Goal: Information Seeking & Learning: Compare options

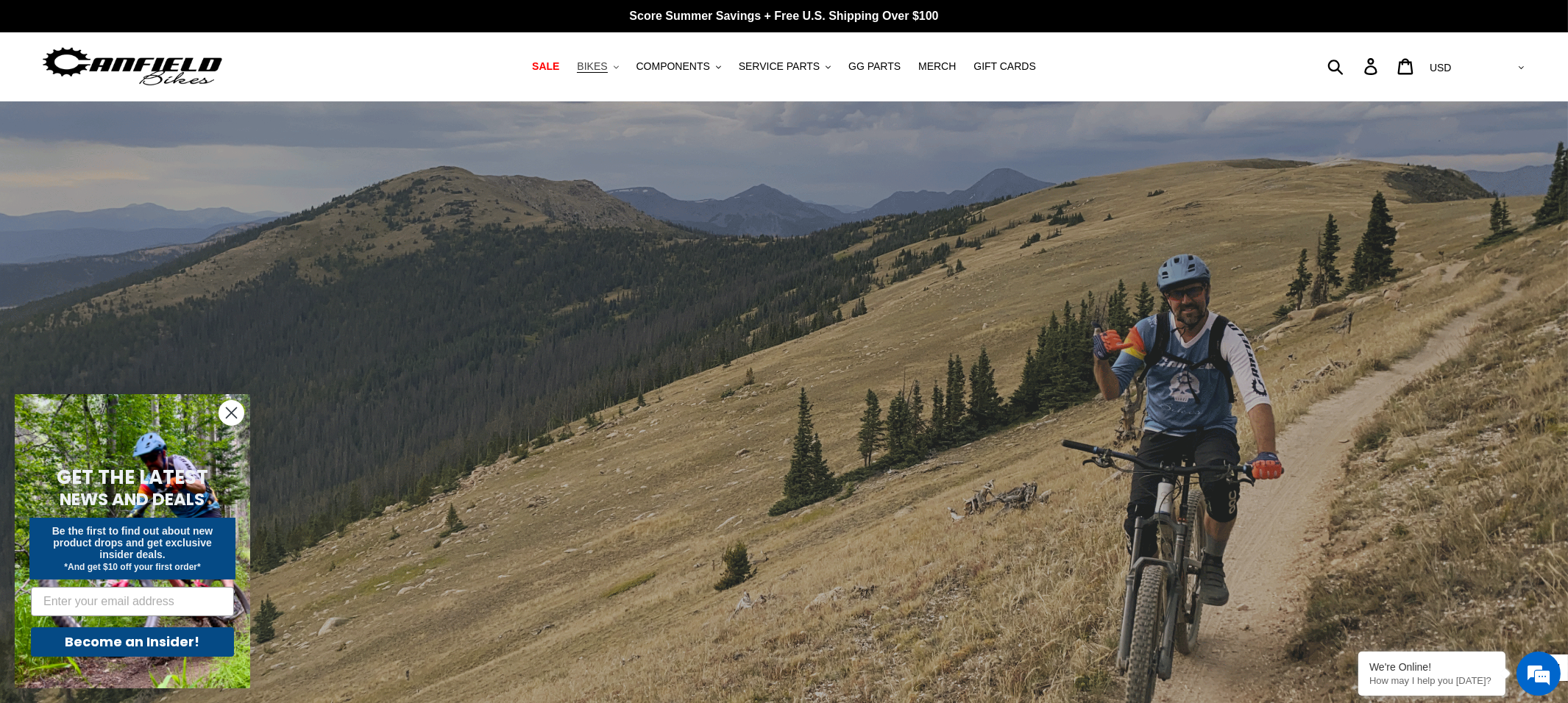
click at [607, 67] on span "BIKES" at bounding box center [592, 67] width 30 height 12
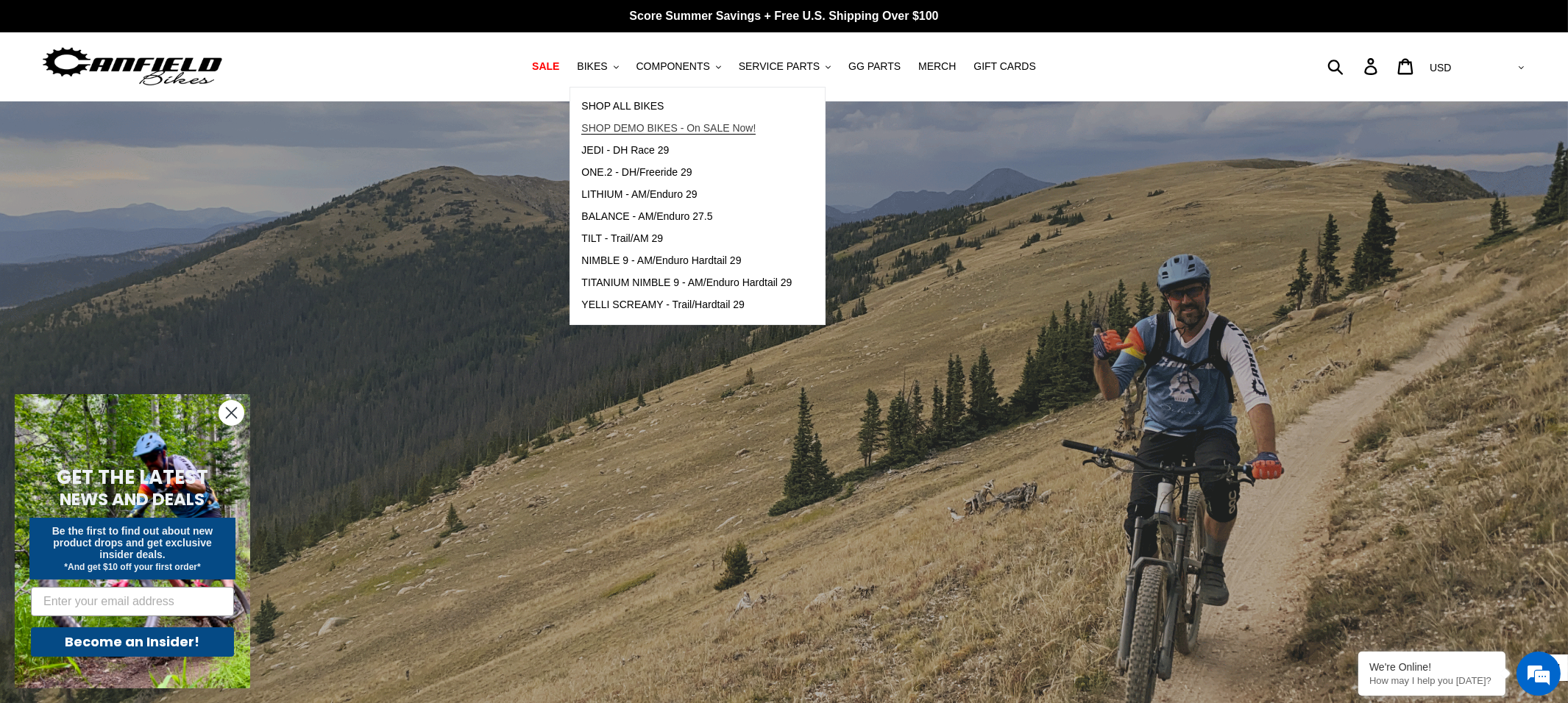
click at [653, 127] on span "SHOP DEMO BIKES - On SALE Now!" at bounding box center [668, 128] width 174 height 12
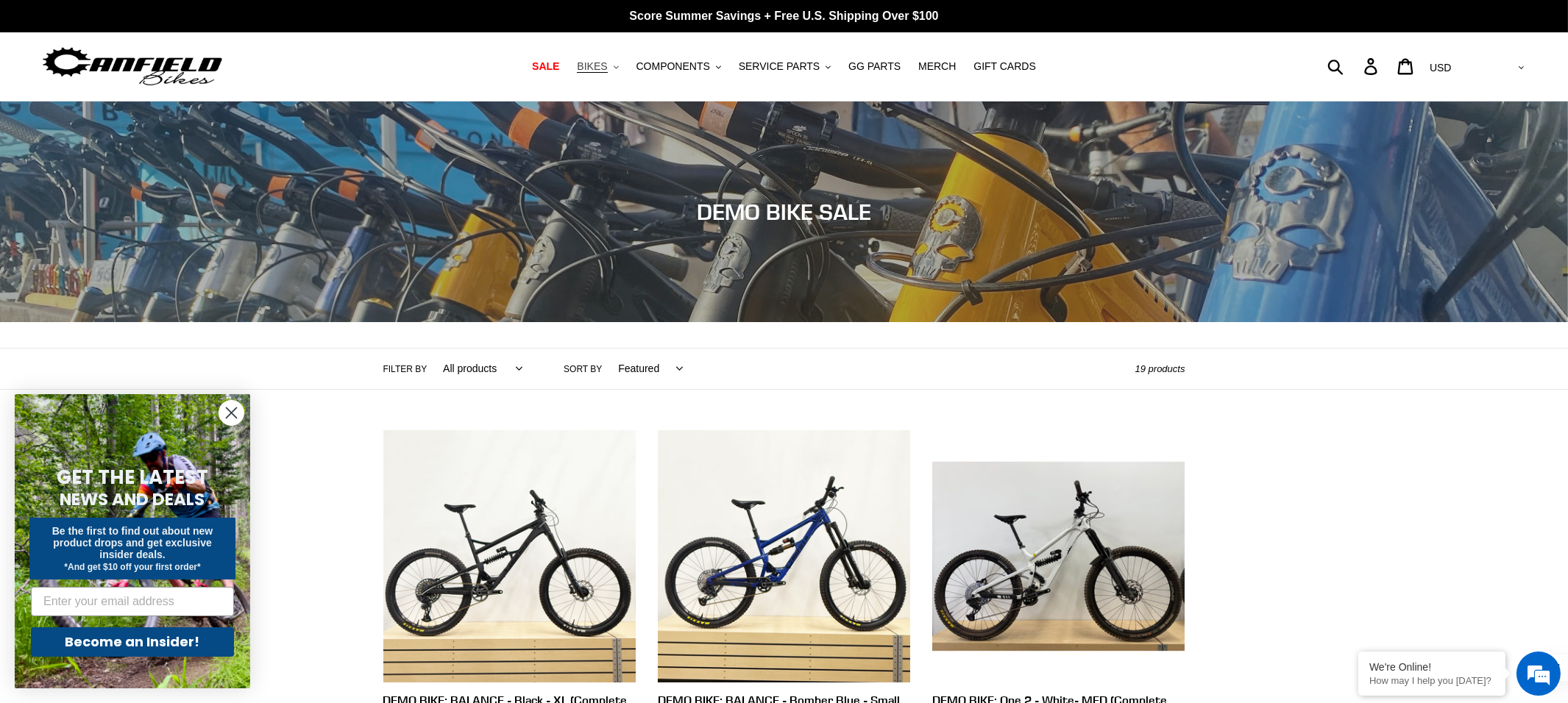
click at [594, 63] on span "BIKES" at bounding box center [592, 67] width 30 height 12
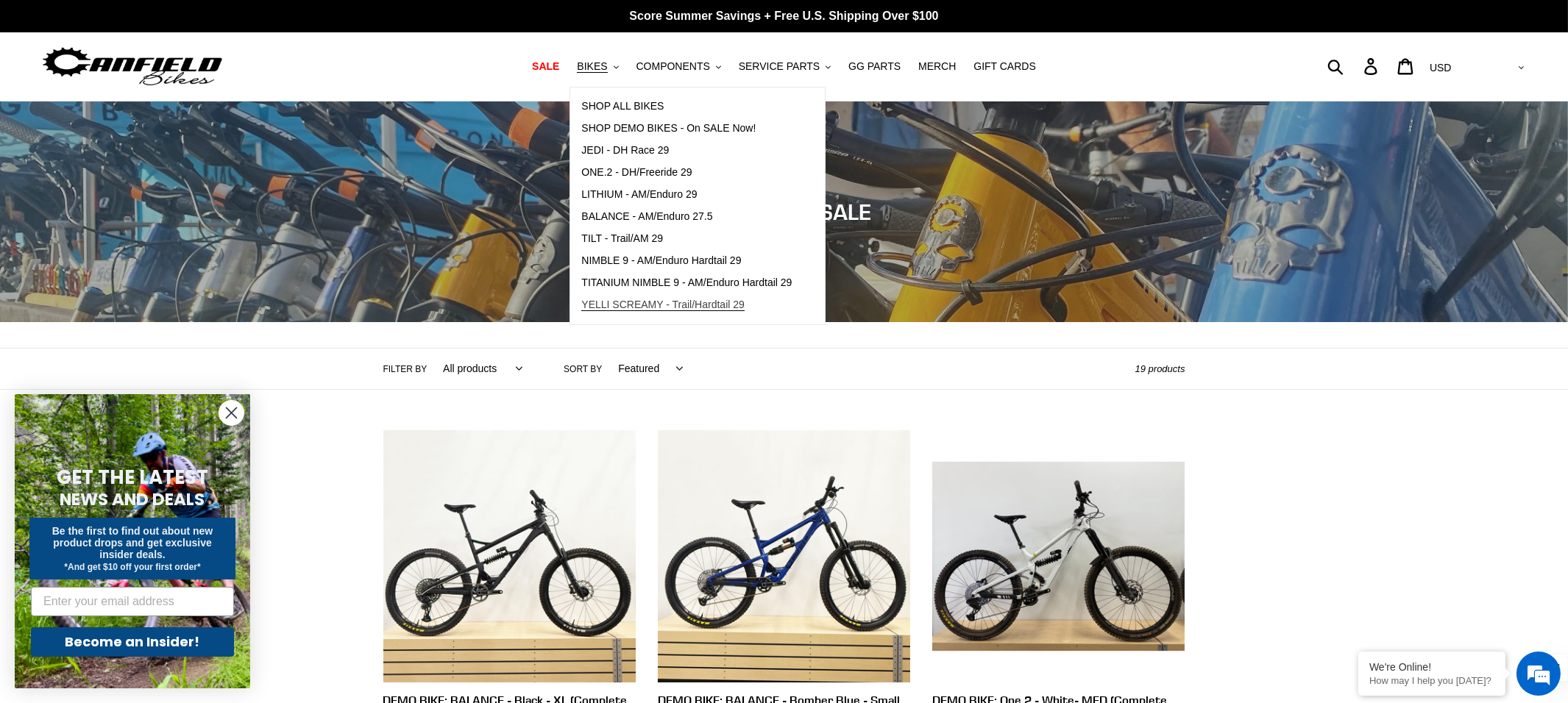
click at [636, 302] on span "YELLI SCREAMY - Trail/Hardtail 29" at bounding box center [662, 305] width 163 height 12
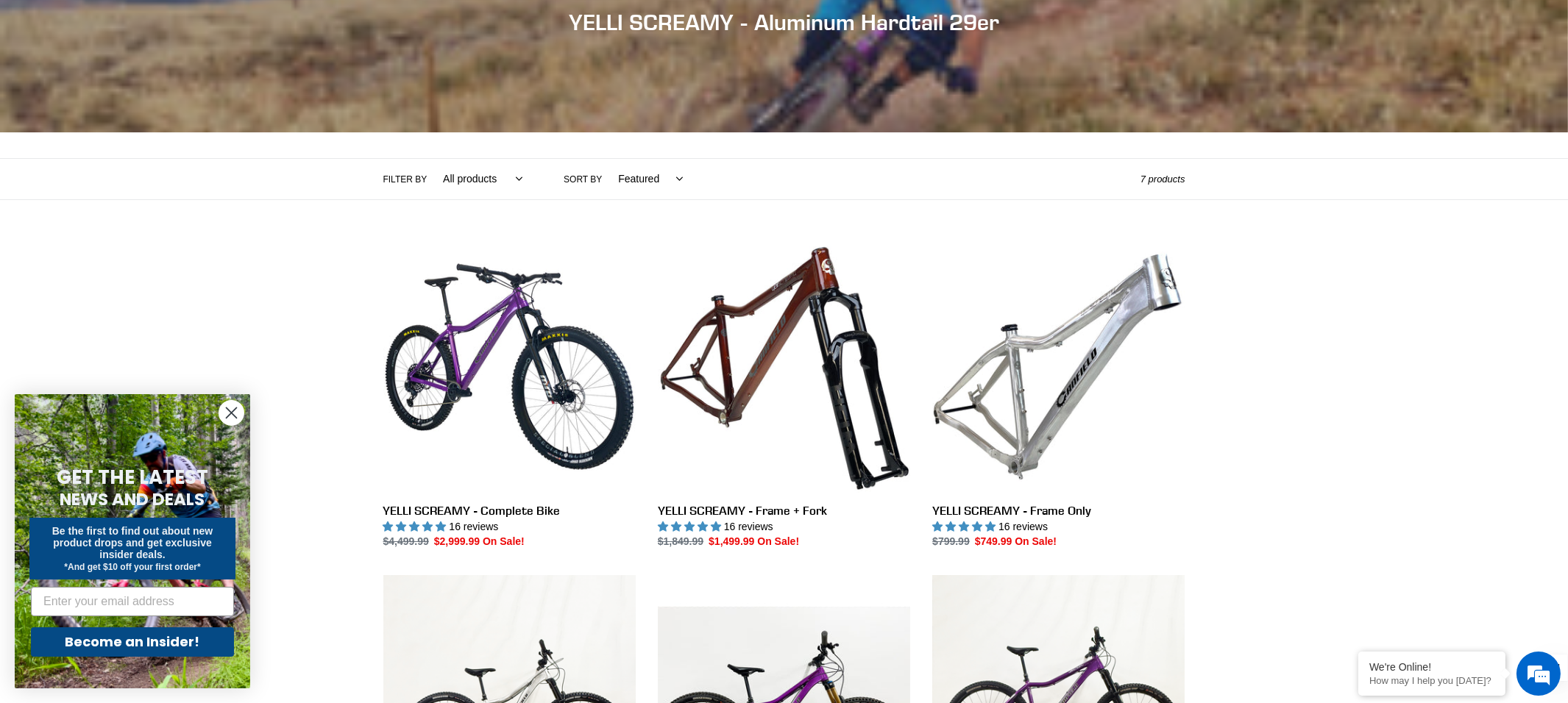
scroll to position [346, 0]
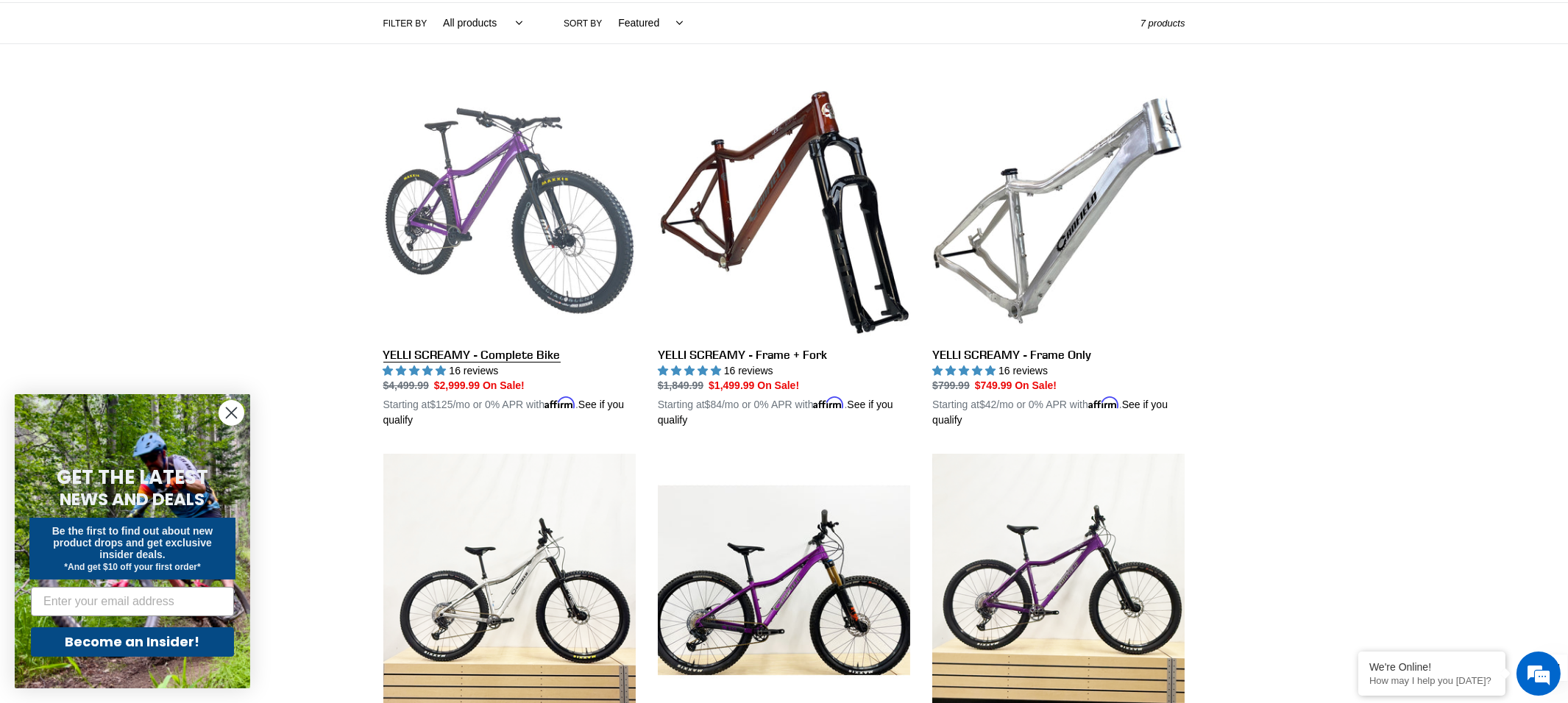
click at [446, 192] on link "YELLI SCREAMY - Complete Bike" at bounding box center [510, 256] width 252 height 344
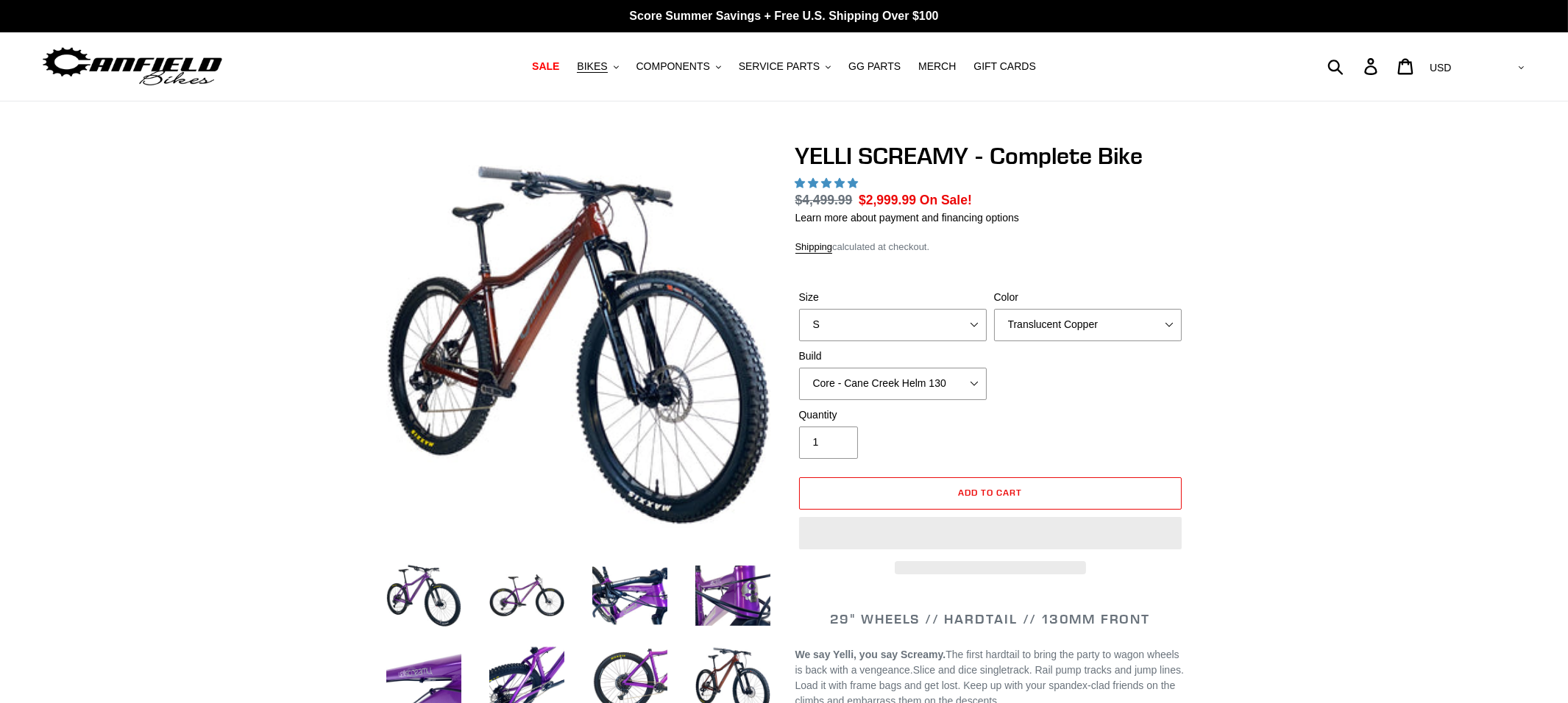
select select "highest-rating"
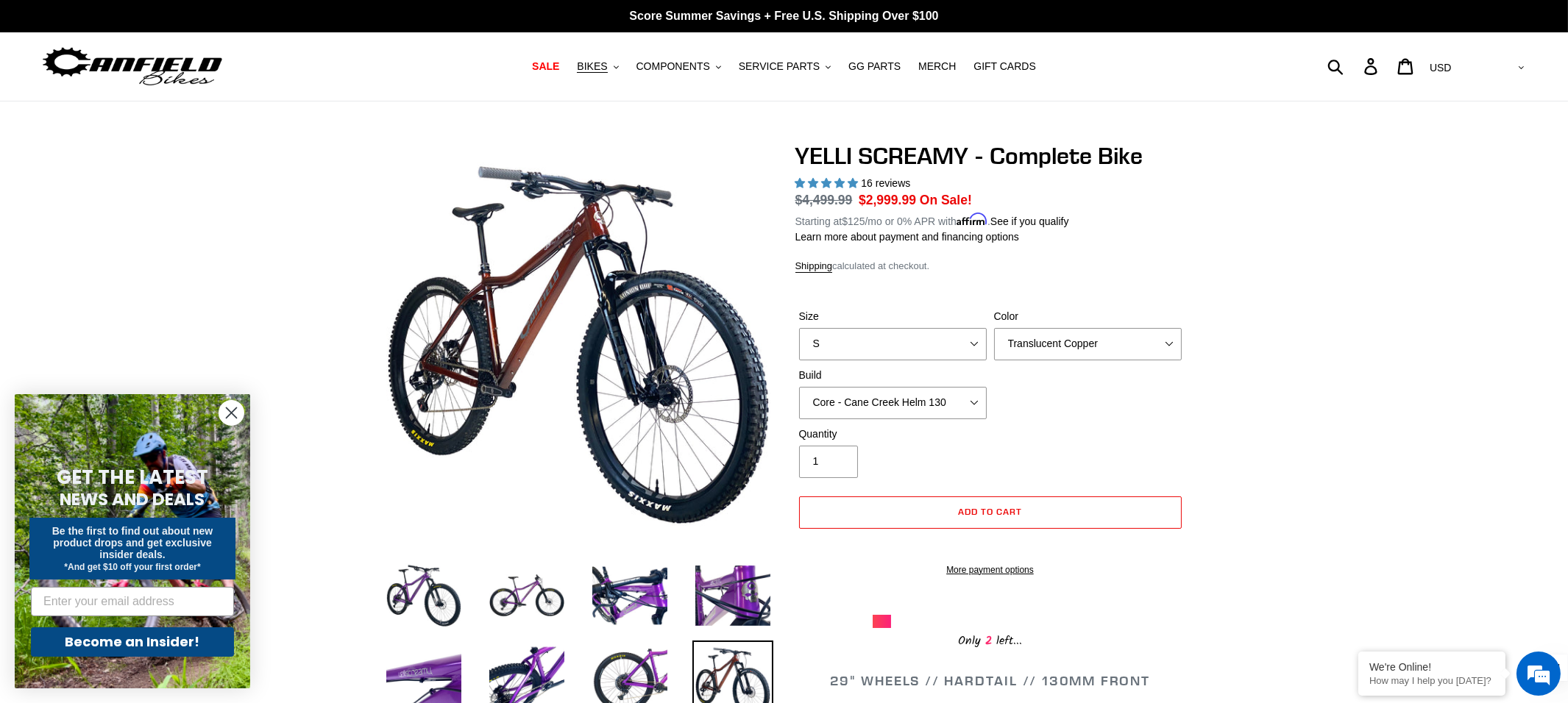
drag, startPoint x: 965, startPoint y: 200, endPoint x: 800, endPoint y: 193, distance: 165.1
click at [800, 193] on dl "Regular price $4,499.99 Sale price $2,999.99 On Sale! Unit price / per Starting…" at bounding box center [990, 209] width 390 height 38
click at [607, 68] on span "BIKES" at bounding box center [592, 67] width 30 height 12
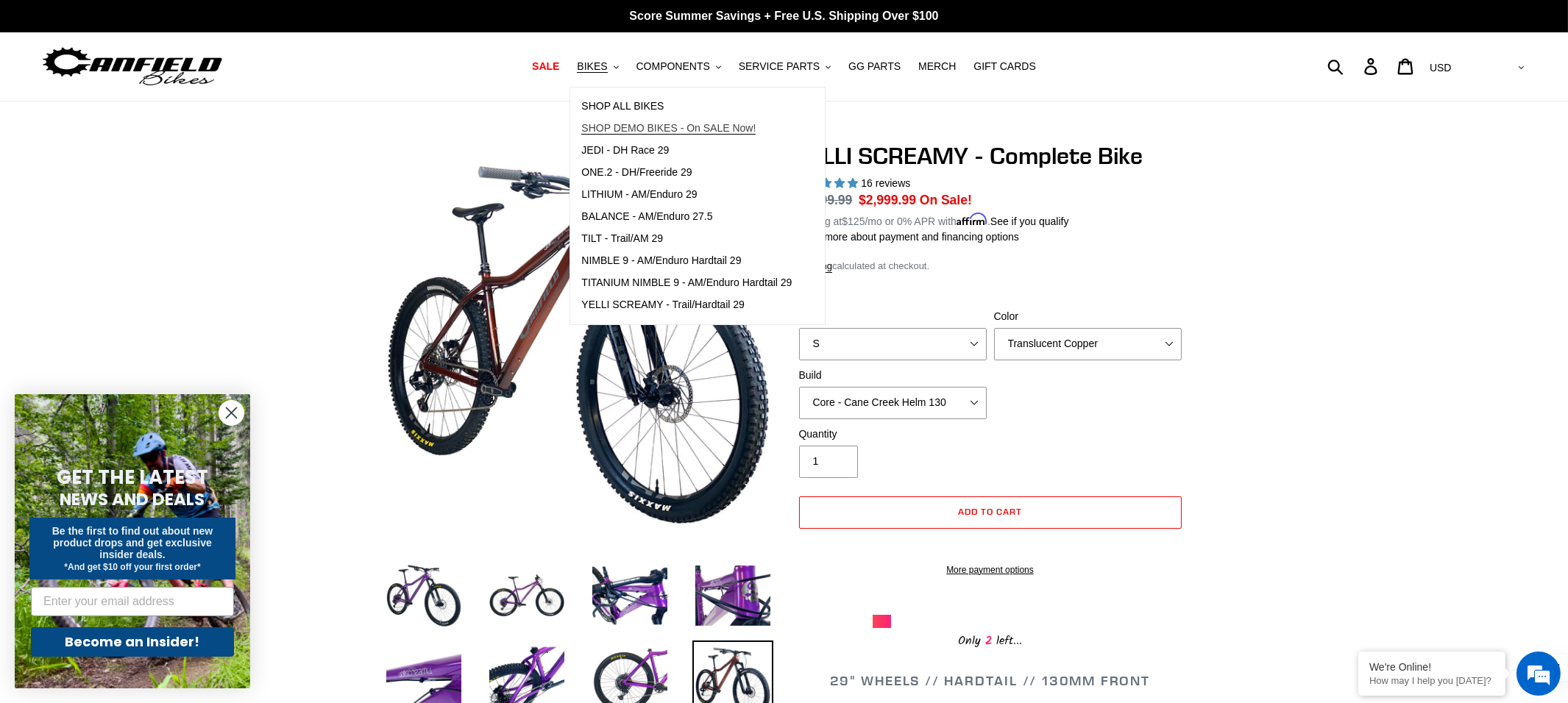
click at [653, 130] on span "SHOP DEMO BIKES - On SALE Now!" at bounding box center [668, 128] width 174 height 12
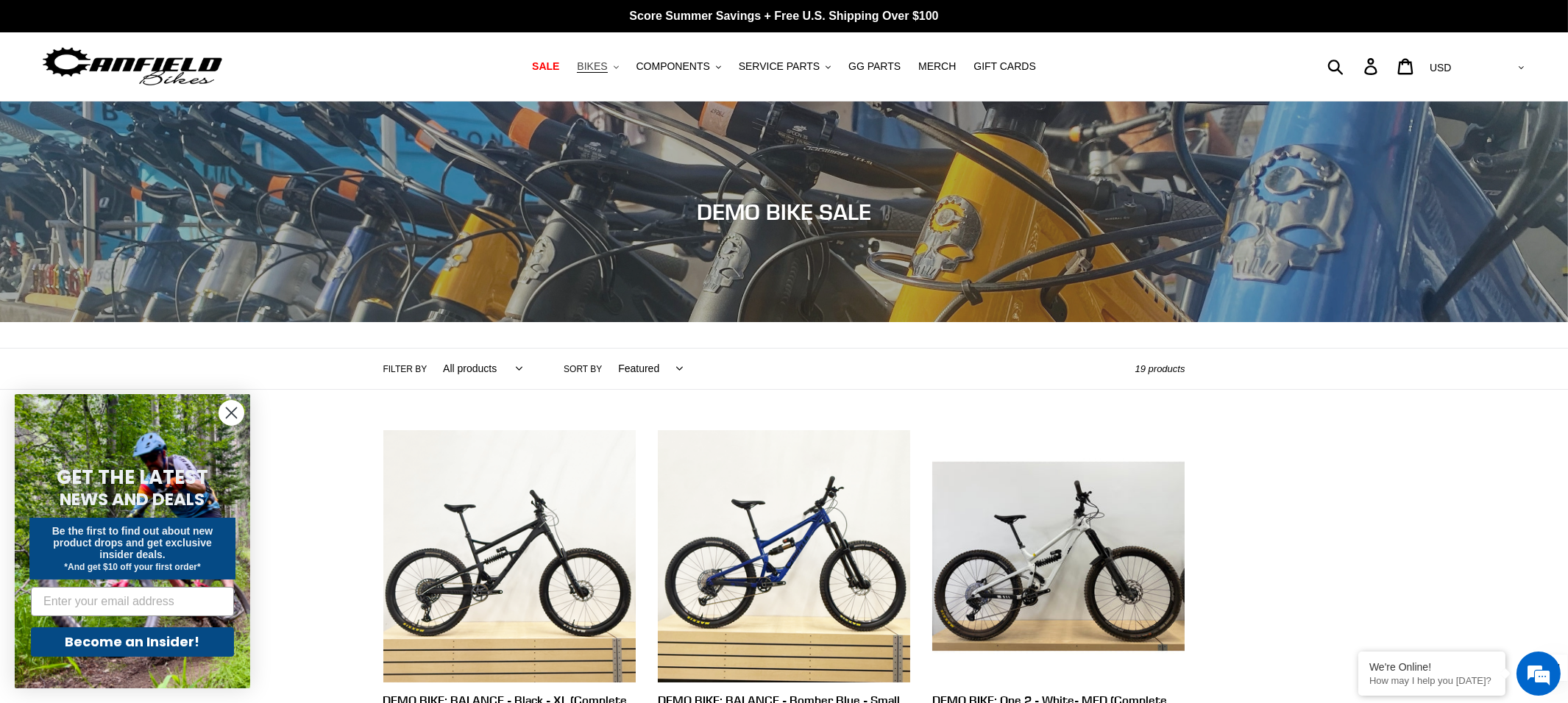
click at [601, 63] on span "BIKES" at bounding box center [592, 67] width 30 height 12
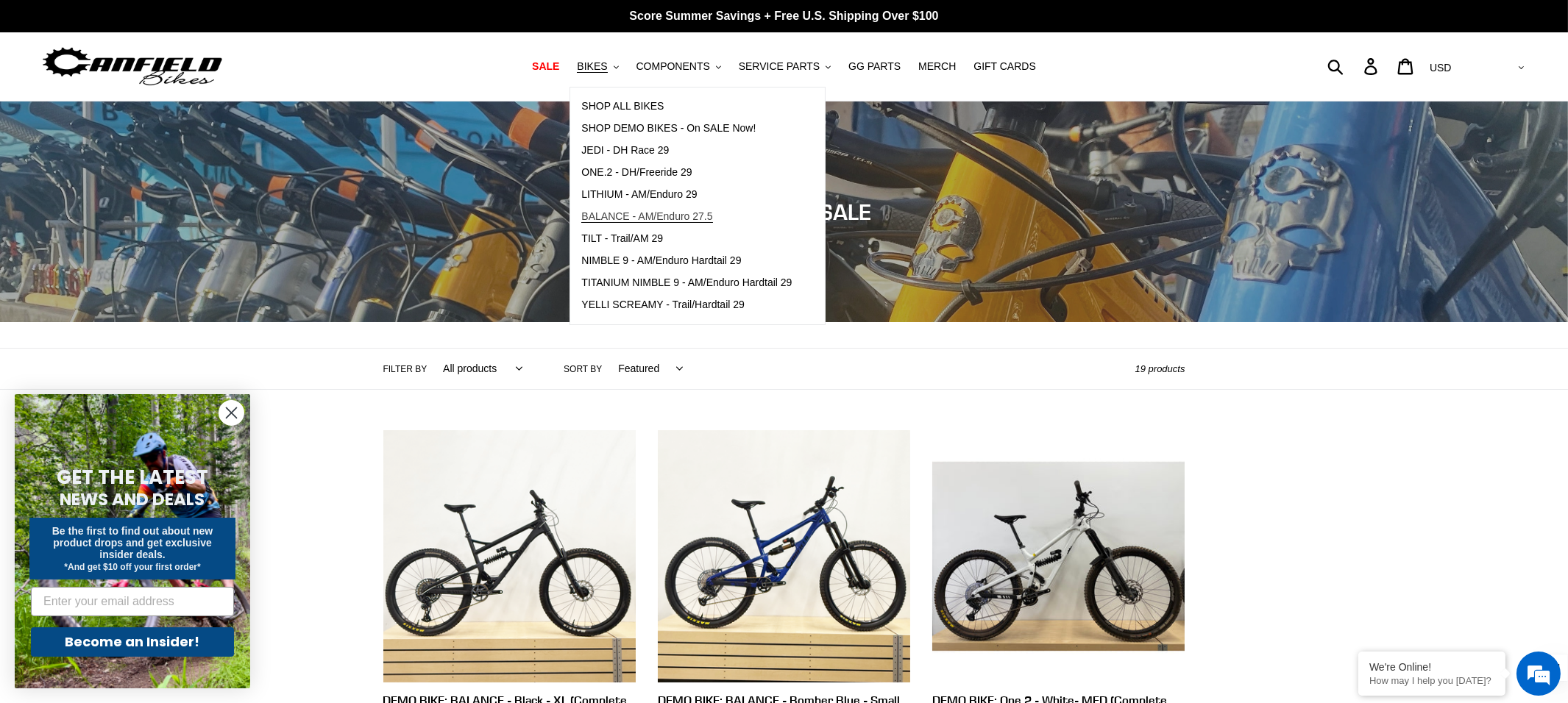
click at [664, 215] on span "BALANCE - AM/Enduro 27.5" at bounding box center [646, 217] width 131 height 12
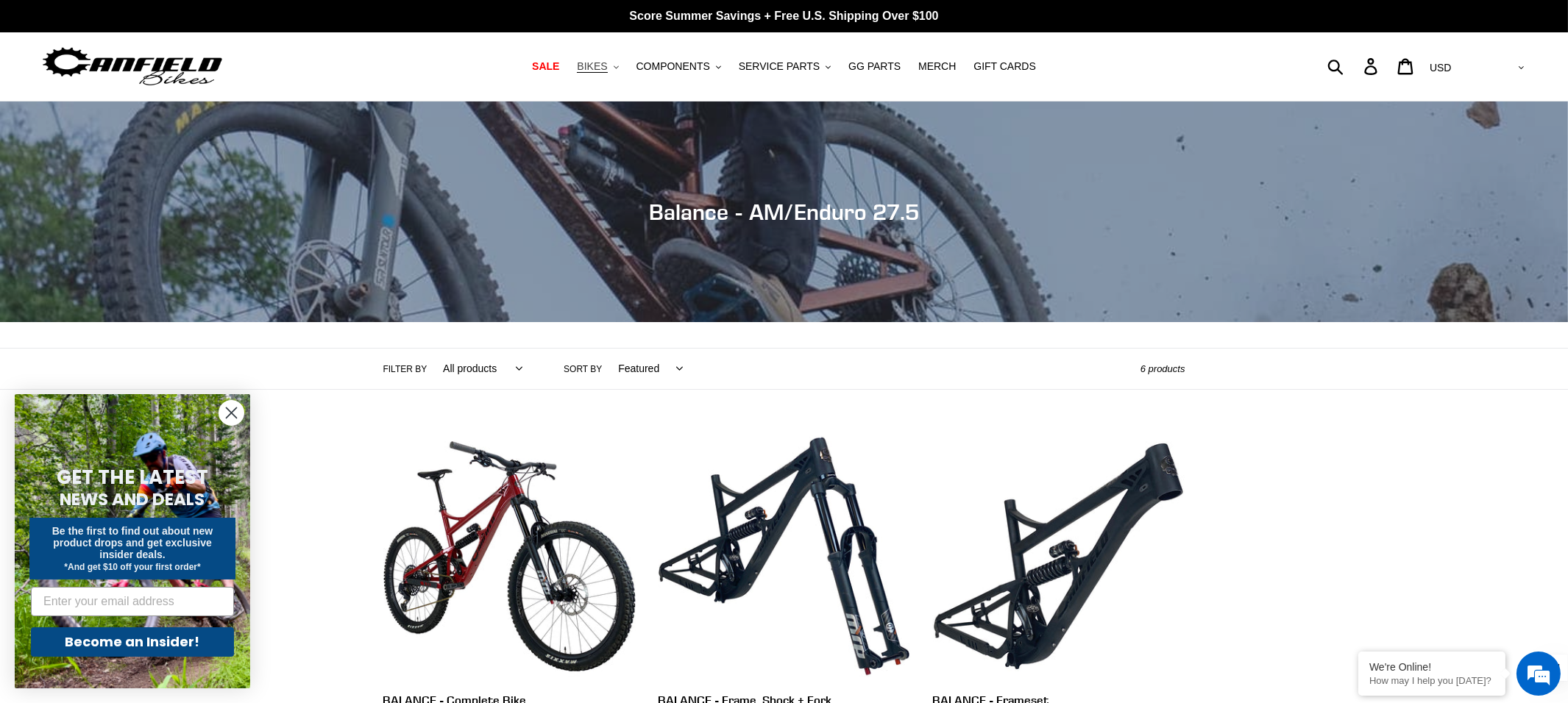
click at [600, 64] on span "BIKES" at bounding box center [592, 67] width 30 height 12
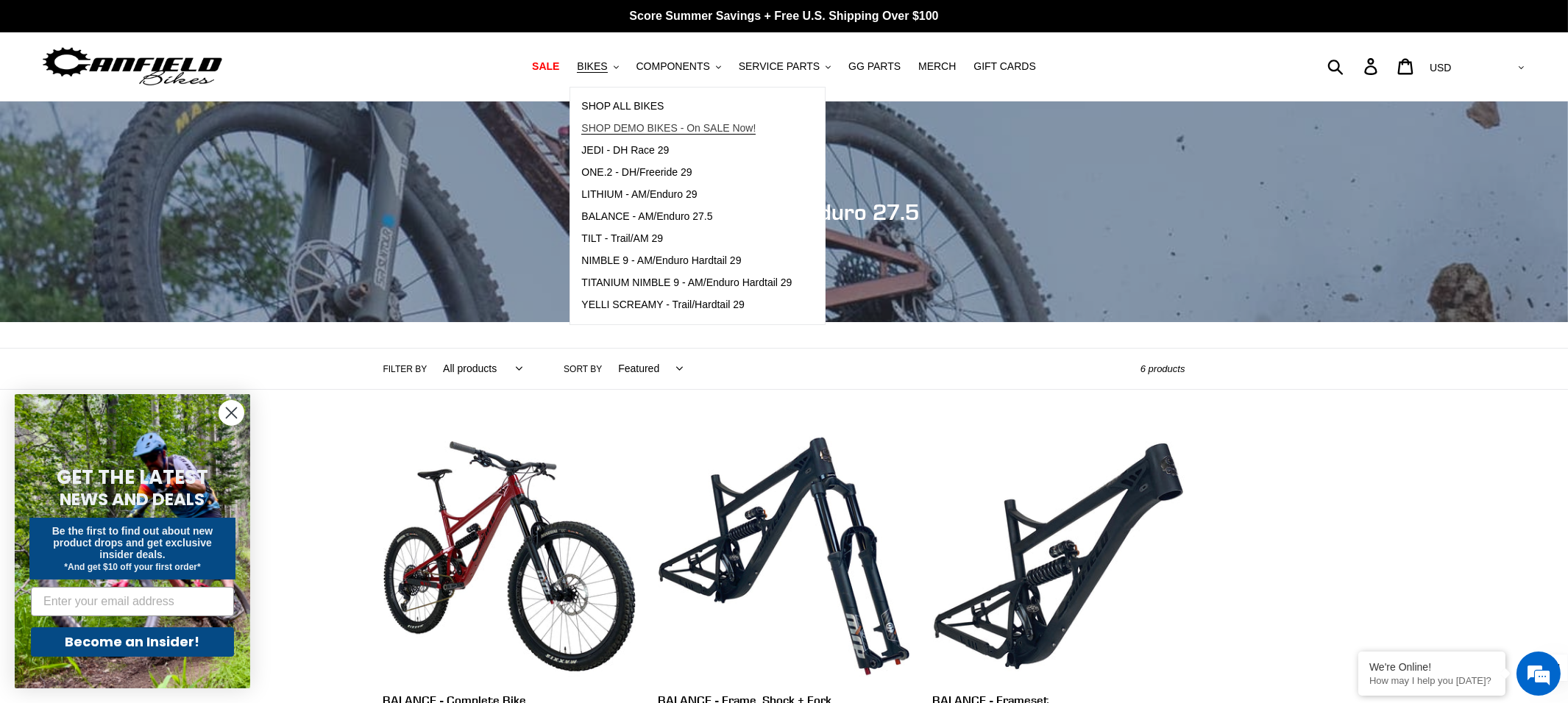
click at [664, 128] on span "SHOP DEMO BIKES - On SALE Now!" at bounding box center [668, 128] width 174 height 12
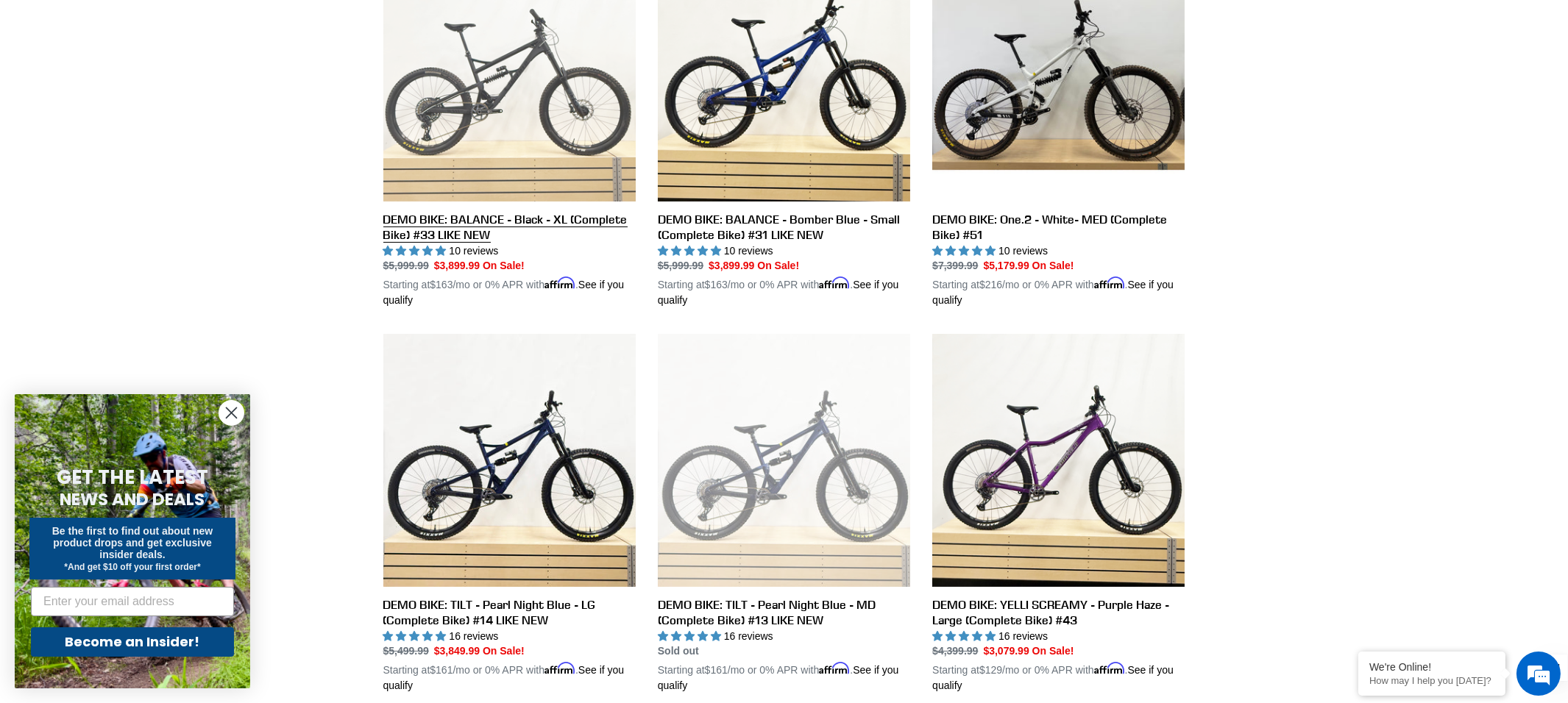
click at [489, 117] on link "DEMO BIKE: BALANCE - Black - XL (Complete Bike) #33 LIKE NEW" at bounding box center [510, 128] width 252 height 360
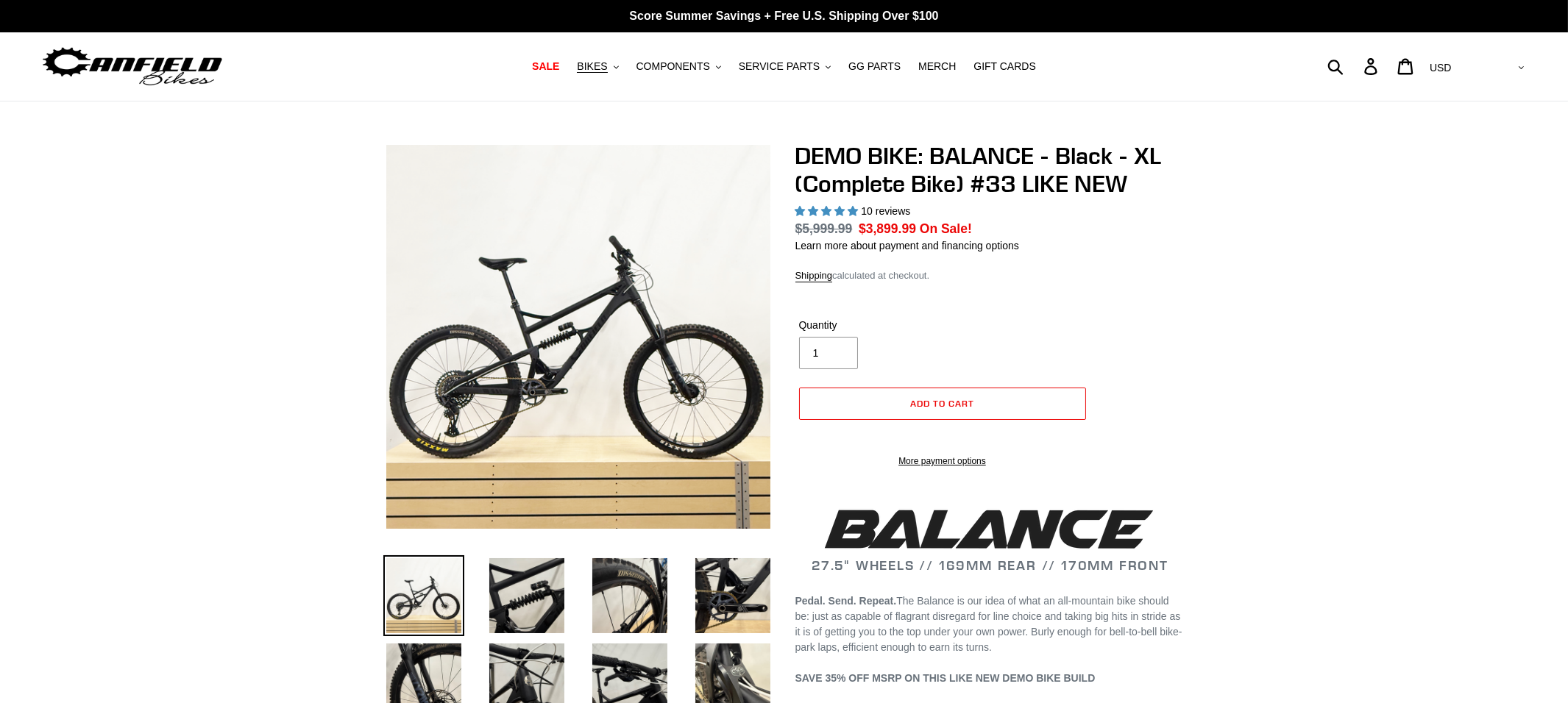
select select "highest-rating"
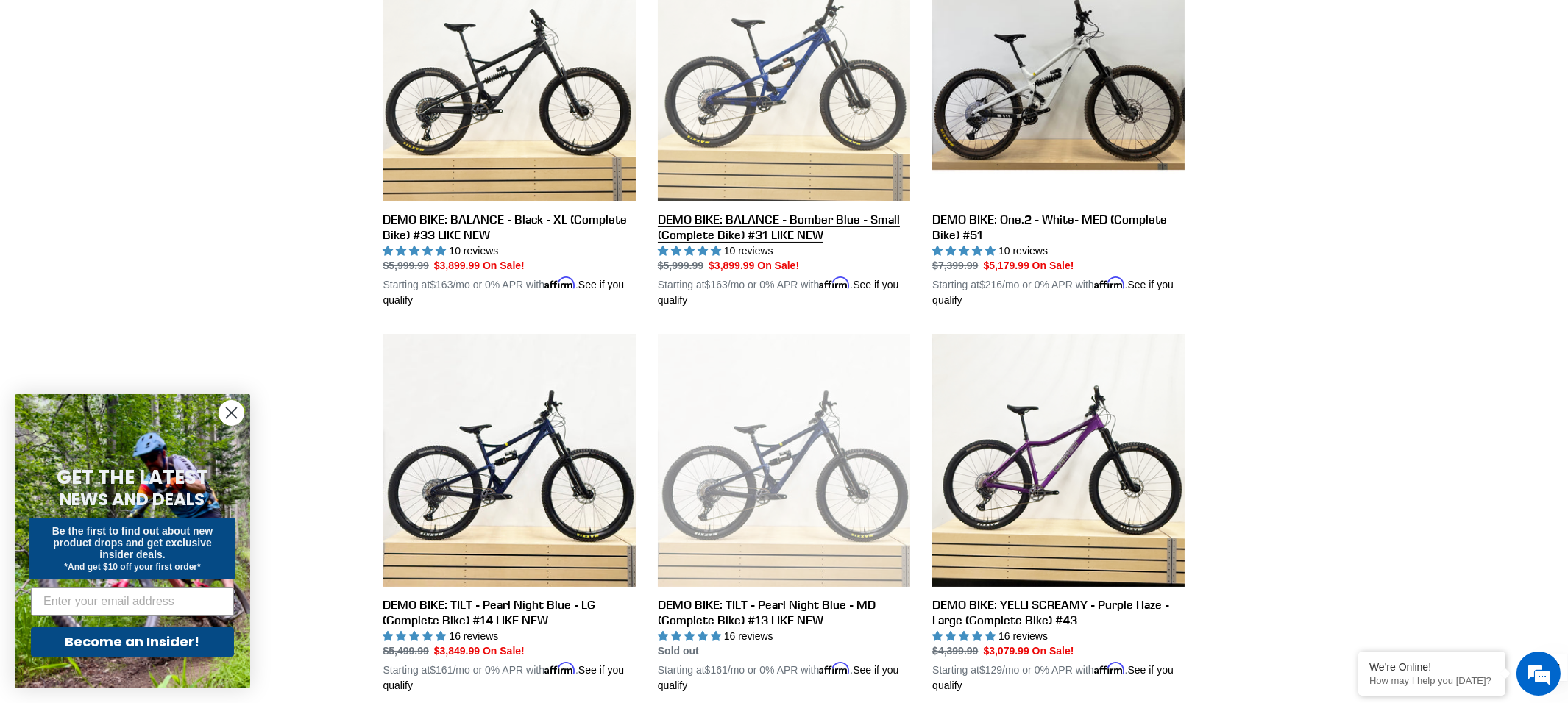
click at [833, 127] on link "DEMO BIKE: BALANCE - Bomber Blue - Small (Complete Bike) #31 LIKE NEW" at bounding box center [784, 128] width 252 height 360
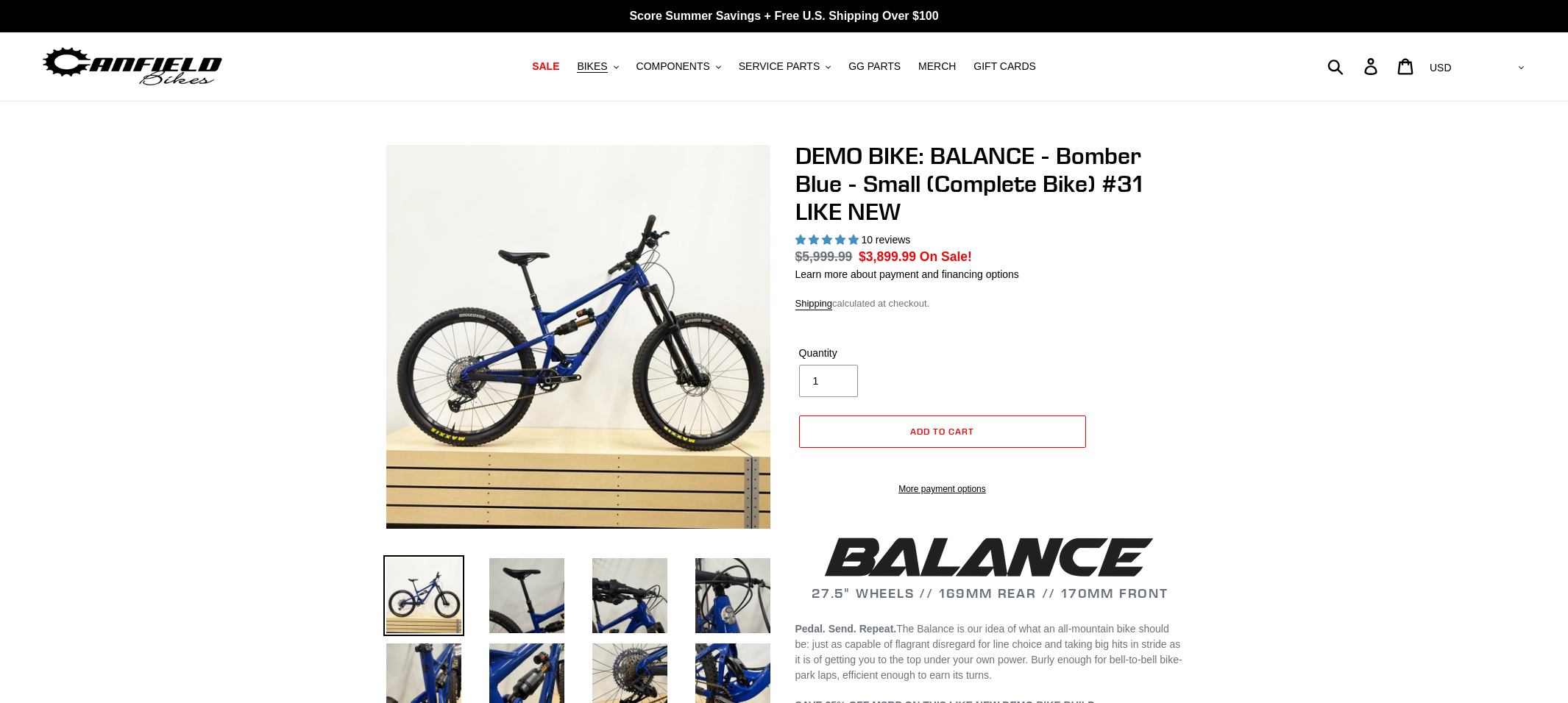
select select "highest-rating"
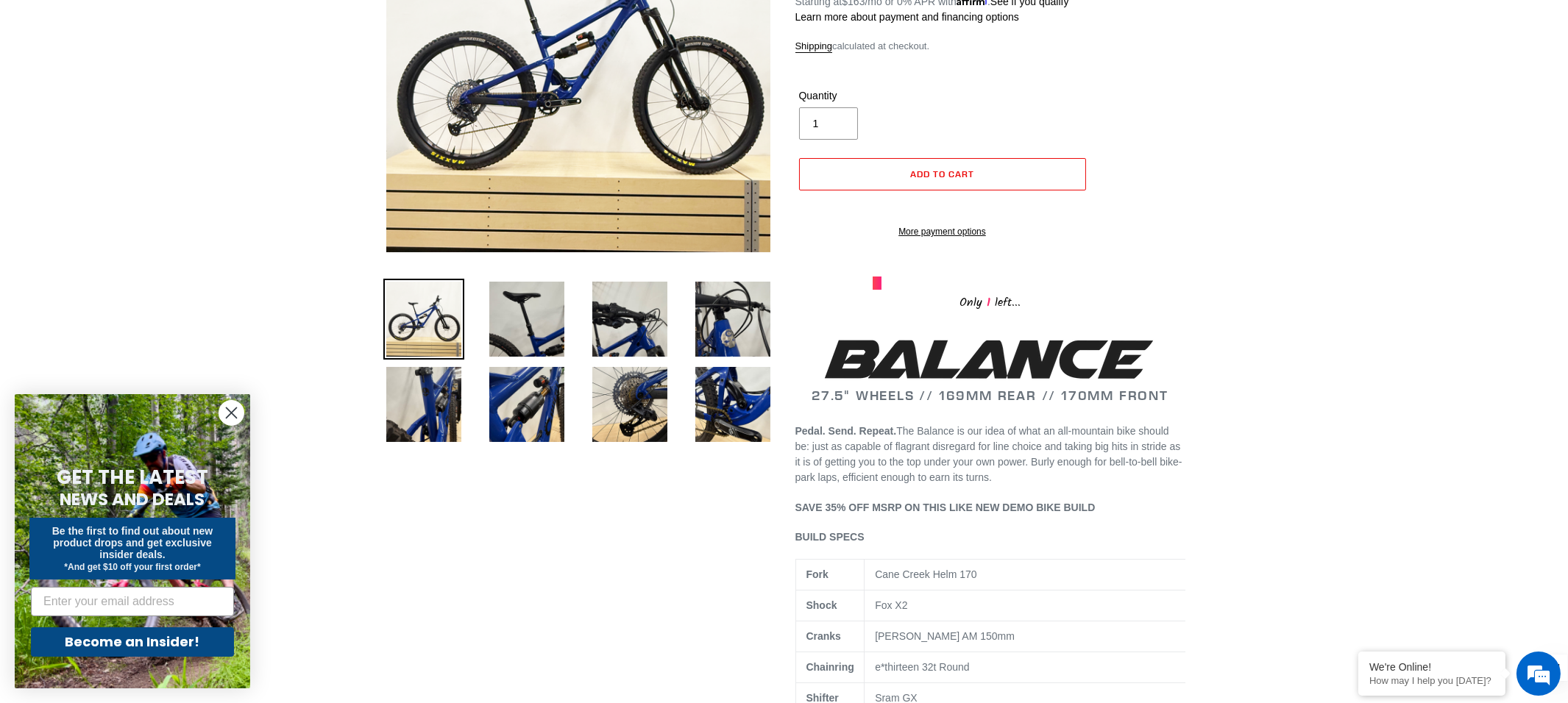
scroll to position [275, 0]
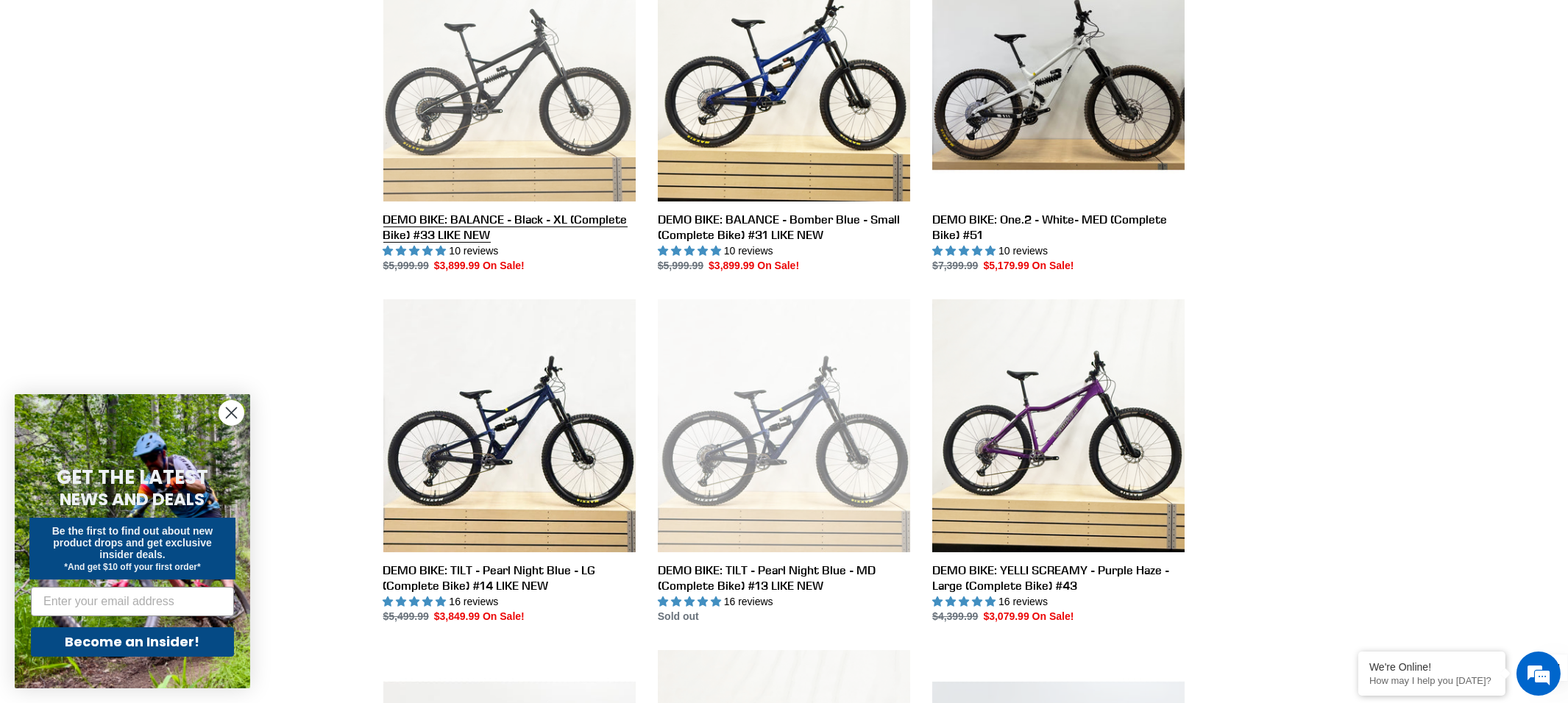
click at [493, 91] on link "DEMO BIKE: BALANCE - Black - XL (Complete Bike) #33 LIKE NEW" at bounding box center [510, 111] width 252 height 325
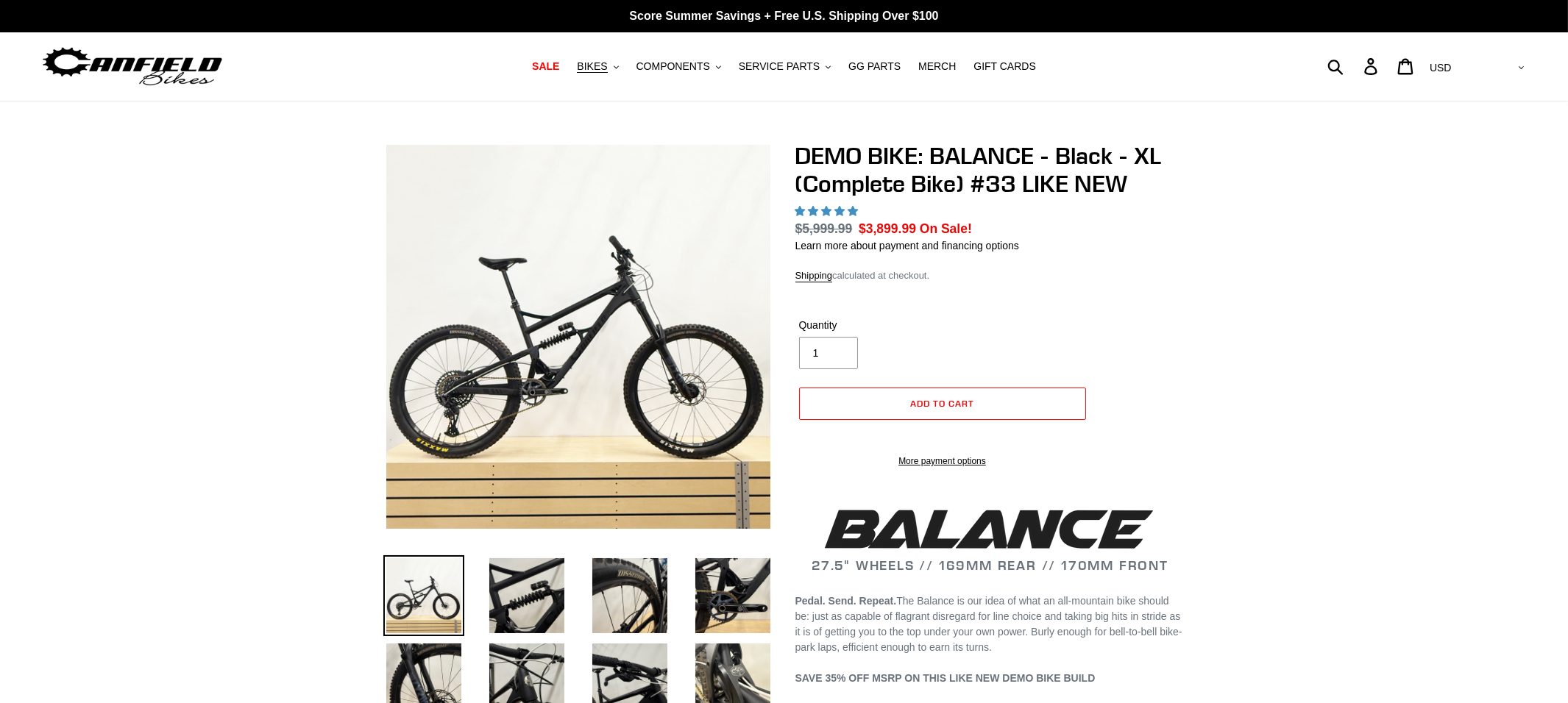
select select "highest-rating"
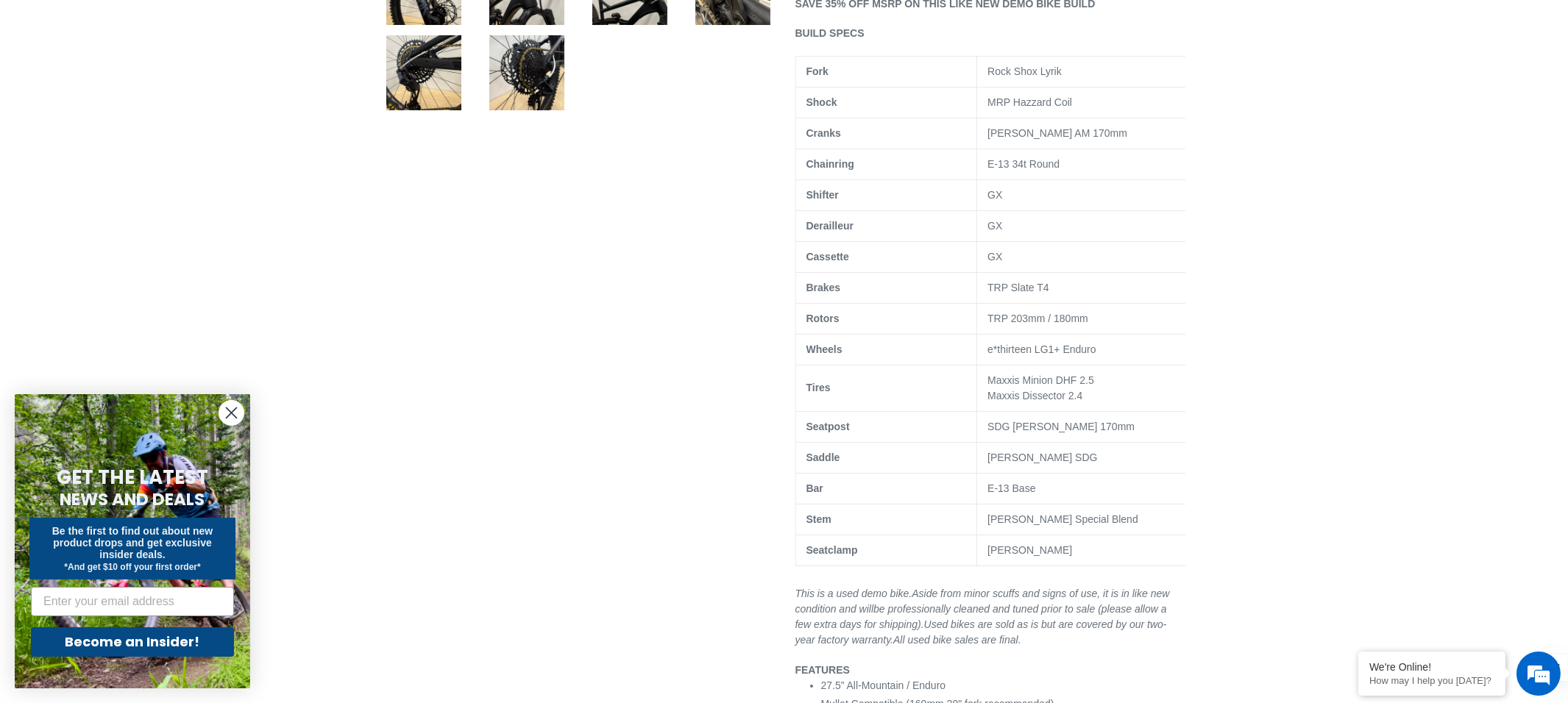
scroll to position [696, 0]
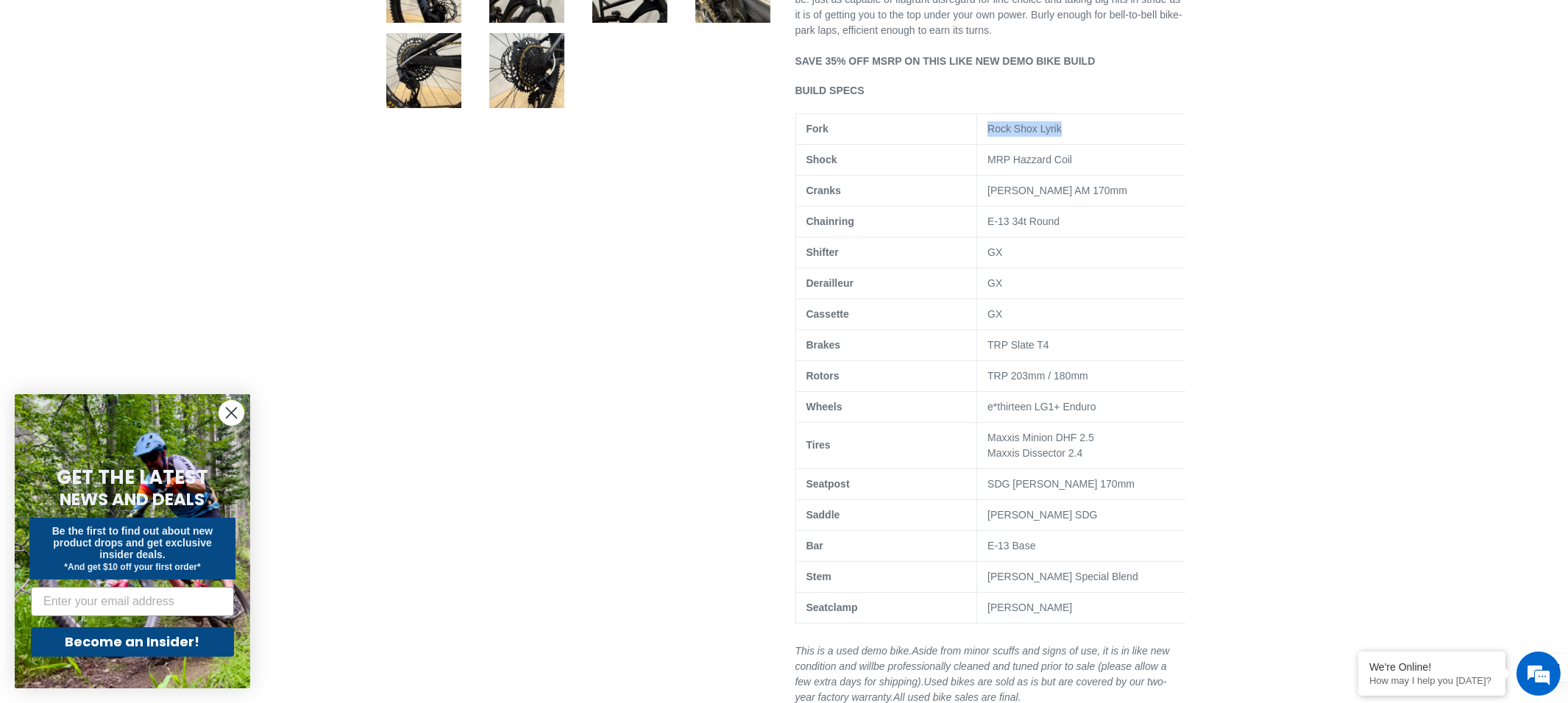
drag, startPoint x: 1090, startPoint y: 141, endPoint x: 989, endPoint y: 145, distance: 101.1
click at [989, 137] on p "Rock Shox Lyrik" at bounding box center [1087, 129] width 200 height 15
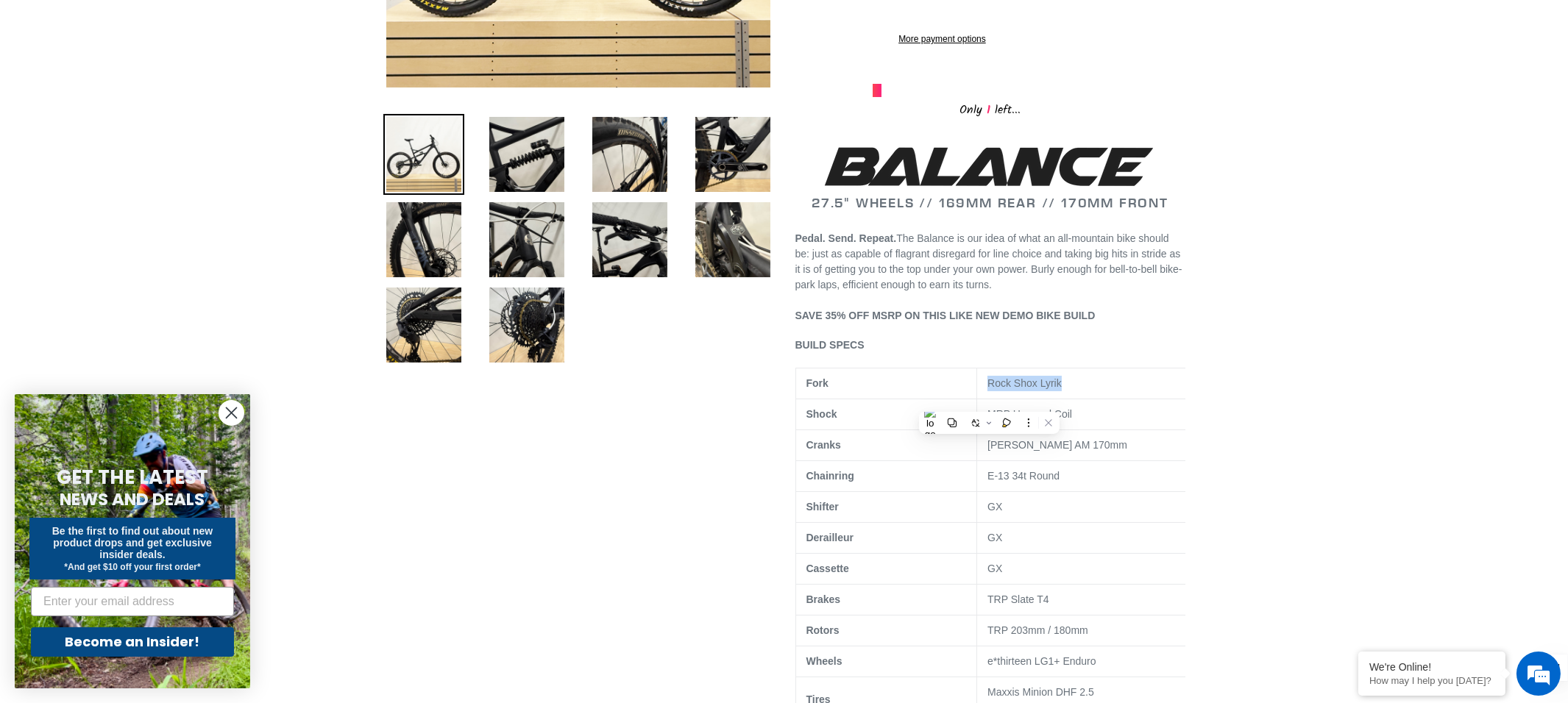
scroll to position [0, 0]
click at [1150, 422] on p "MRP Hazzard Coil" at bounding box center [1087, 415] width 200 height 15
